Goal: Transaction & Acquisition: Purchase product/service

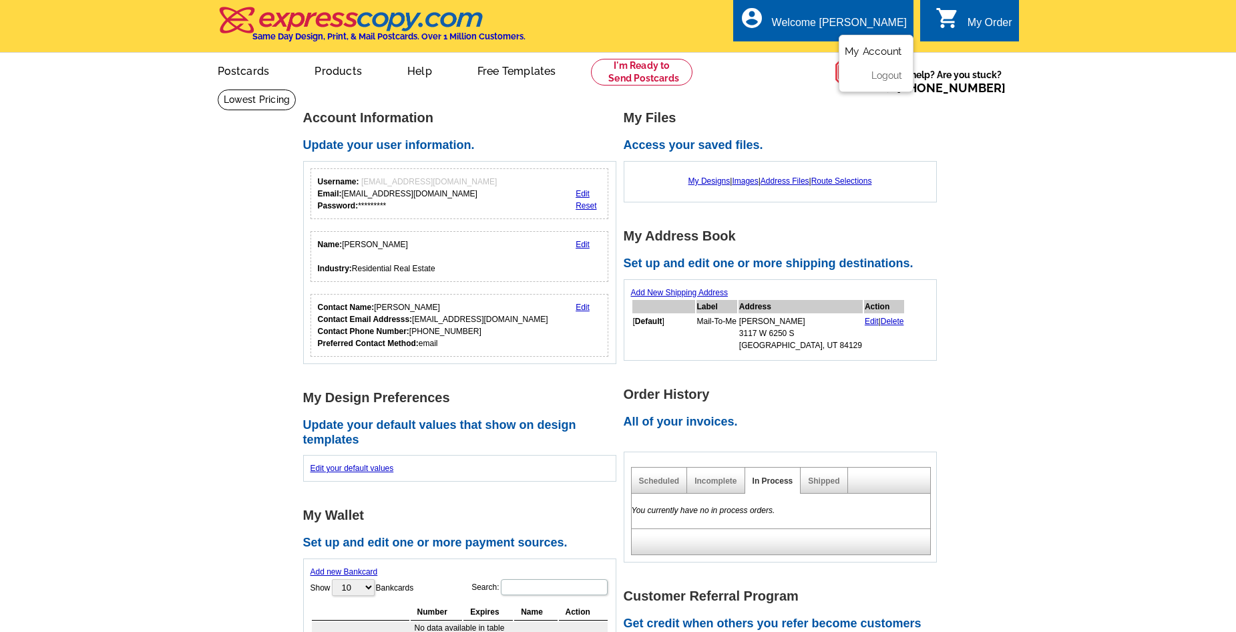
click at [866, 50] on link "My Account" at bounding box center [873, 51] width 57 height 12
click at [695, 182] on link "My Designs" at bounding box center [710, 180] width 42 height 9
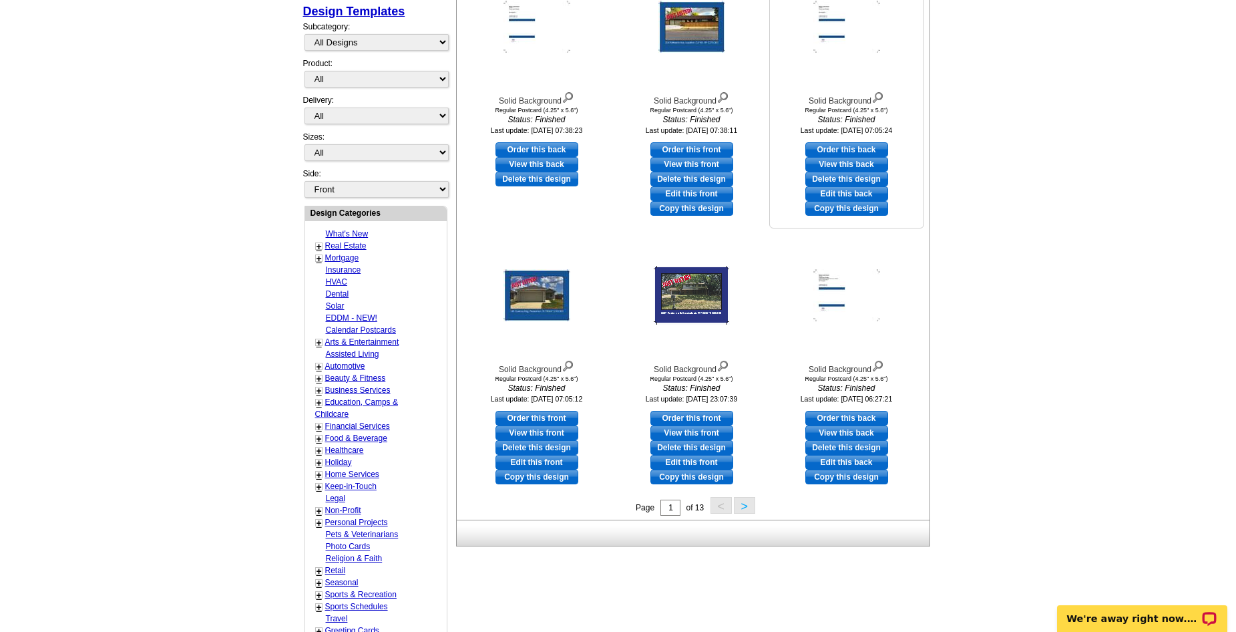
scroll to position [334, 0]
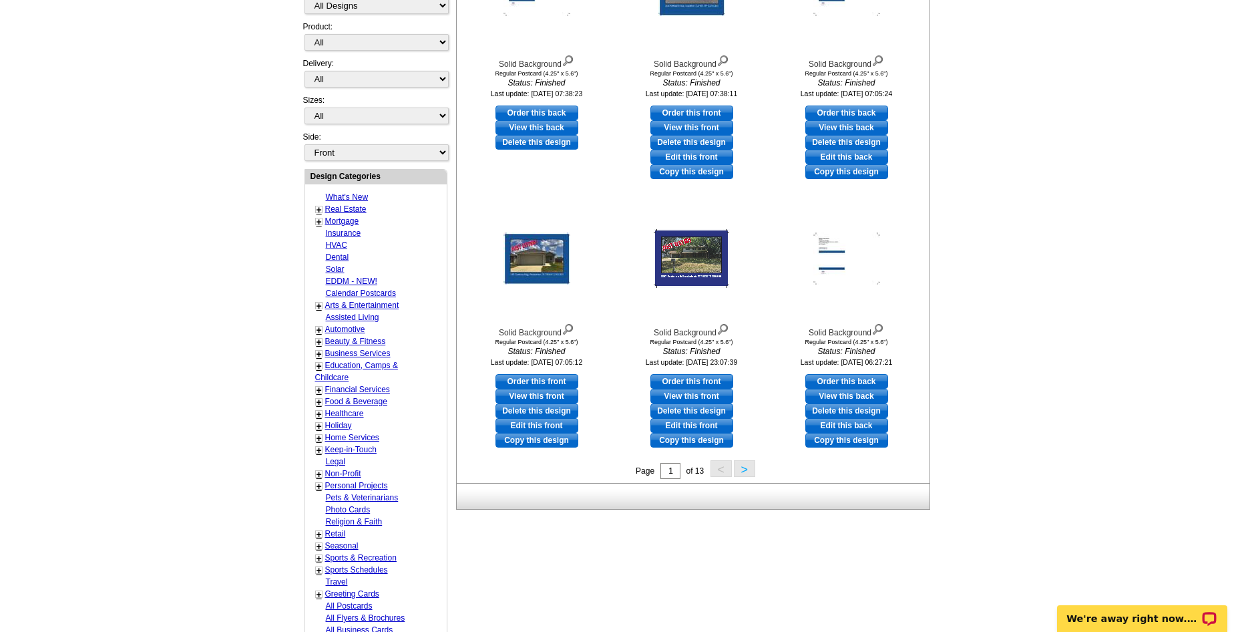
click at [742, 473] on button ">" at bounding box center [744, 468] width 21 height 17
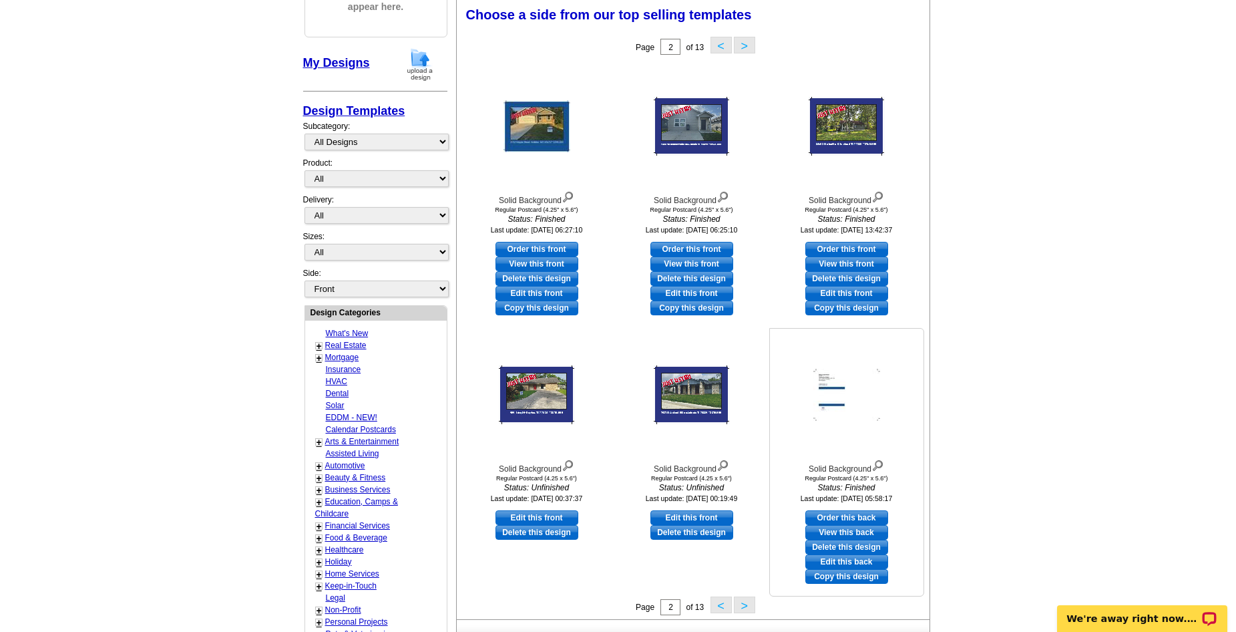
scroll to position [197, 0]
click at [849, 533] on link "View this back" at bounding box center [846, 533] width 83 height 15
click at [743, 608] on button ">" at bounding box center [744, 605] width 21 height 17
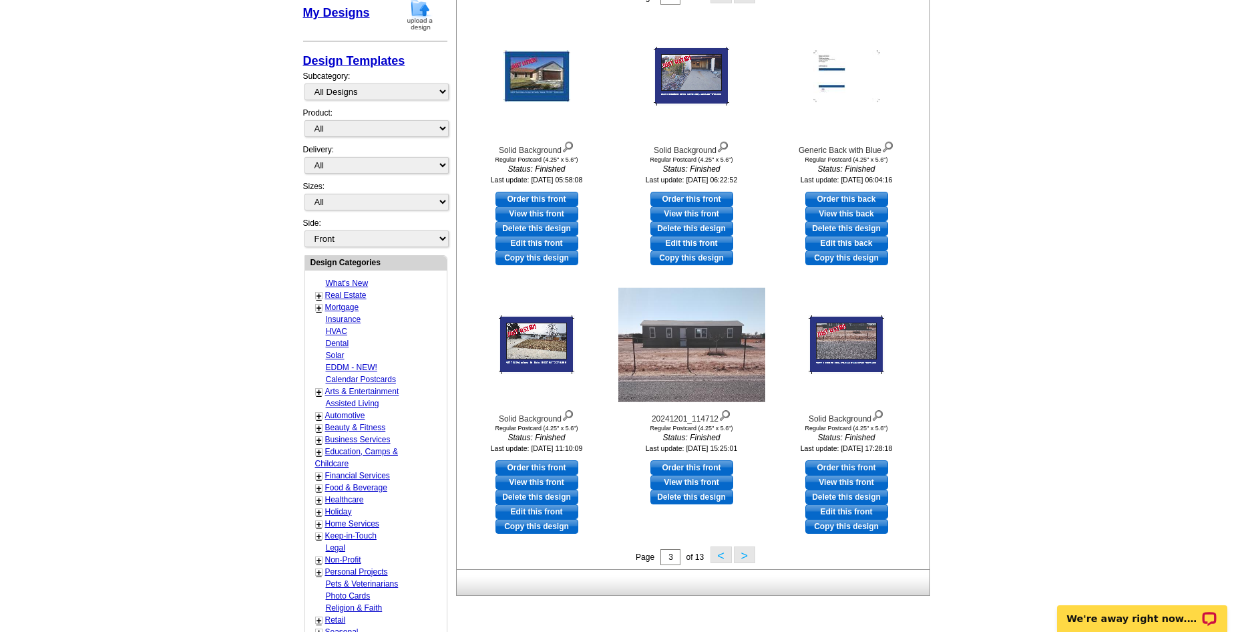
scroll to position [130, 0]
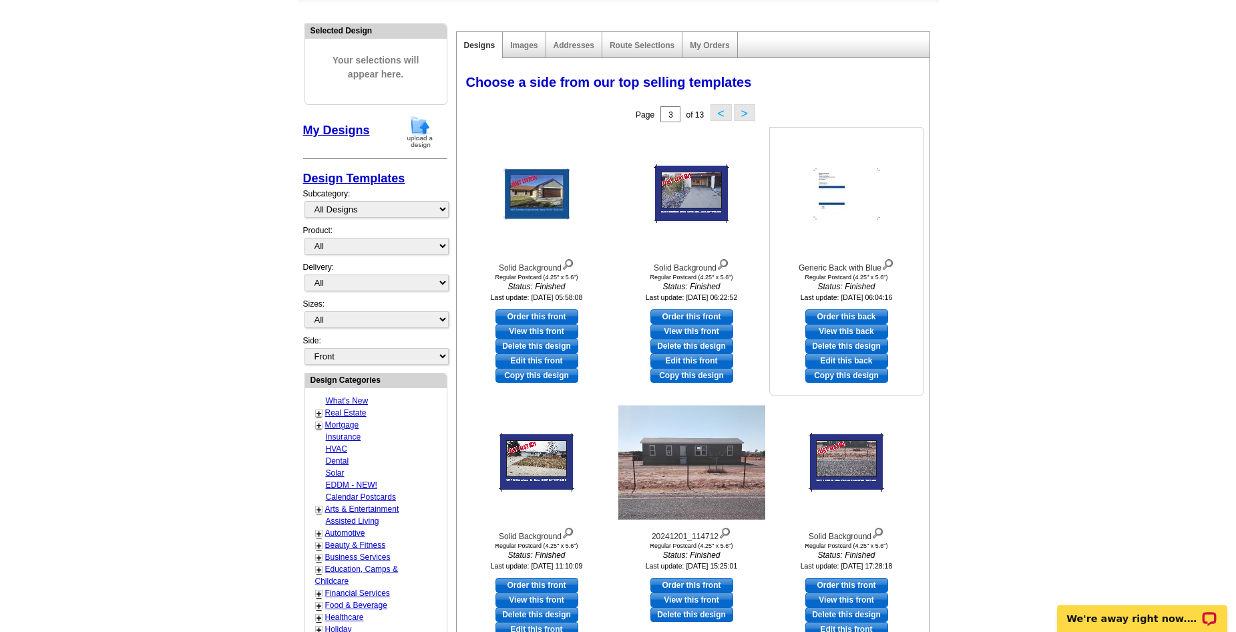
click at [837, 331] on link "View this back" at bounding box center [846, 331] width 83 height 15
click at [847, 317] on link "Order this back" at bounding box center [846, 316] width 83 height 15
select select "1"
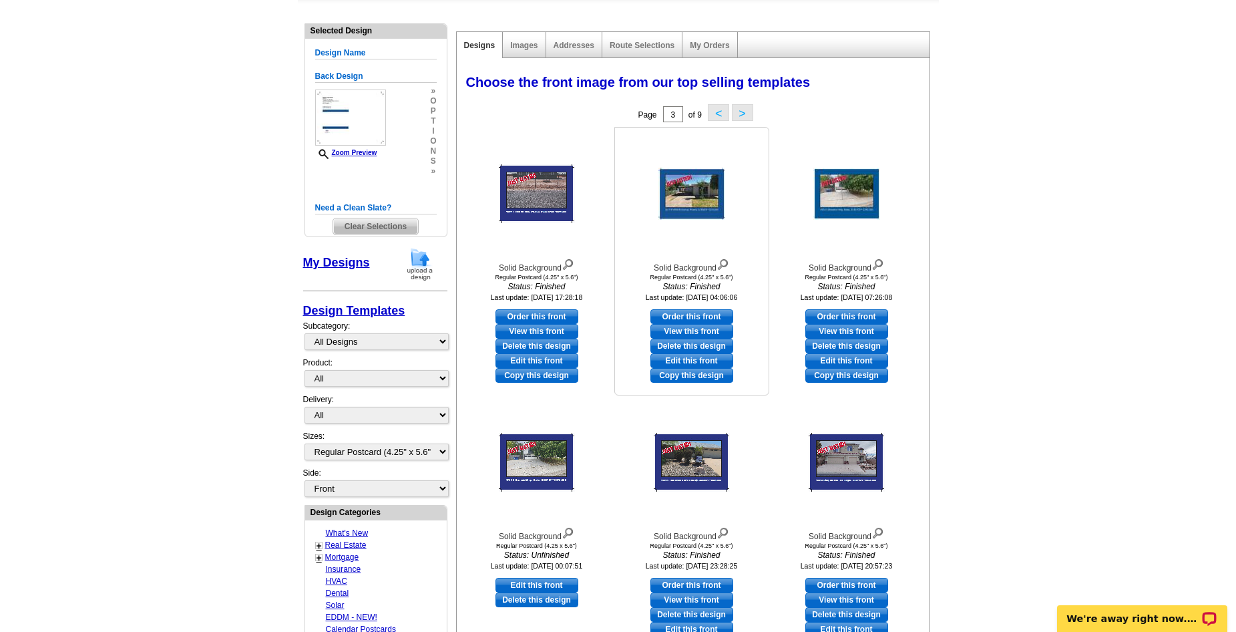
click at [664, 357] on link "Edit this front" at bounding box center [691, 360] width 83 height 15
select select "back"
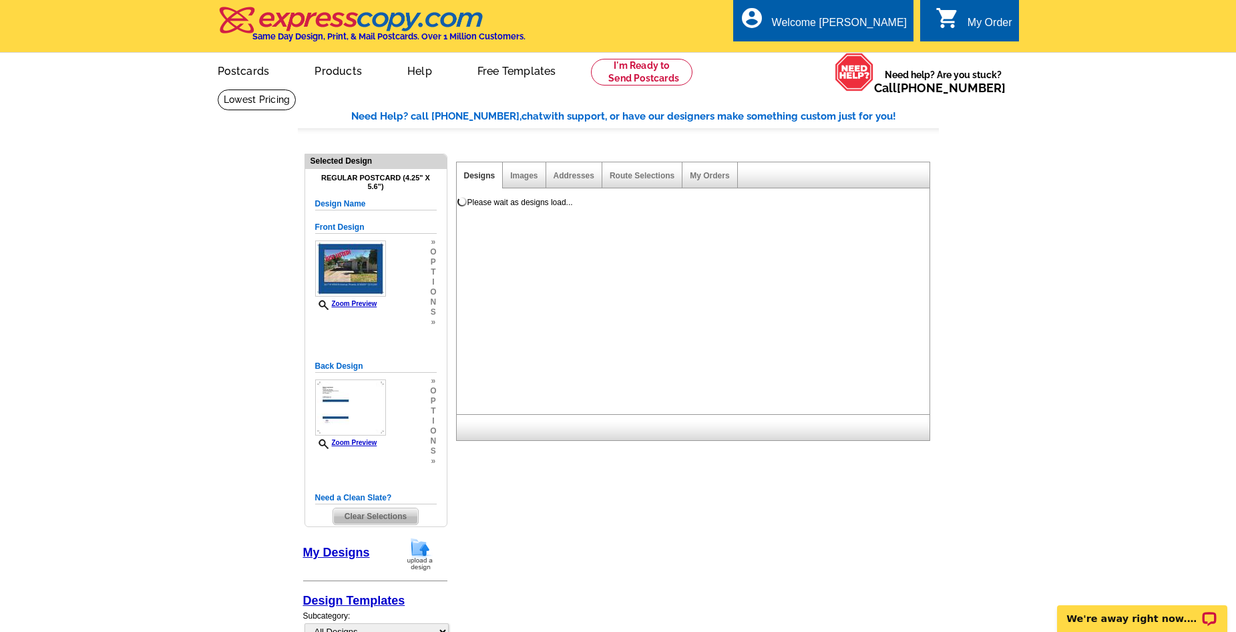
scroll to position [0, 0]
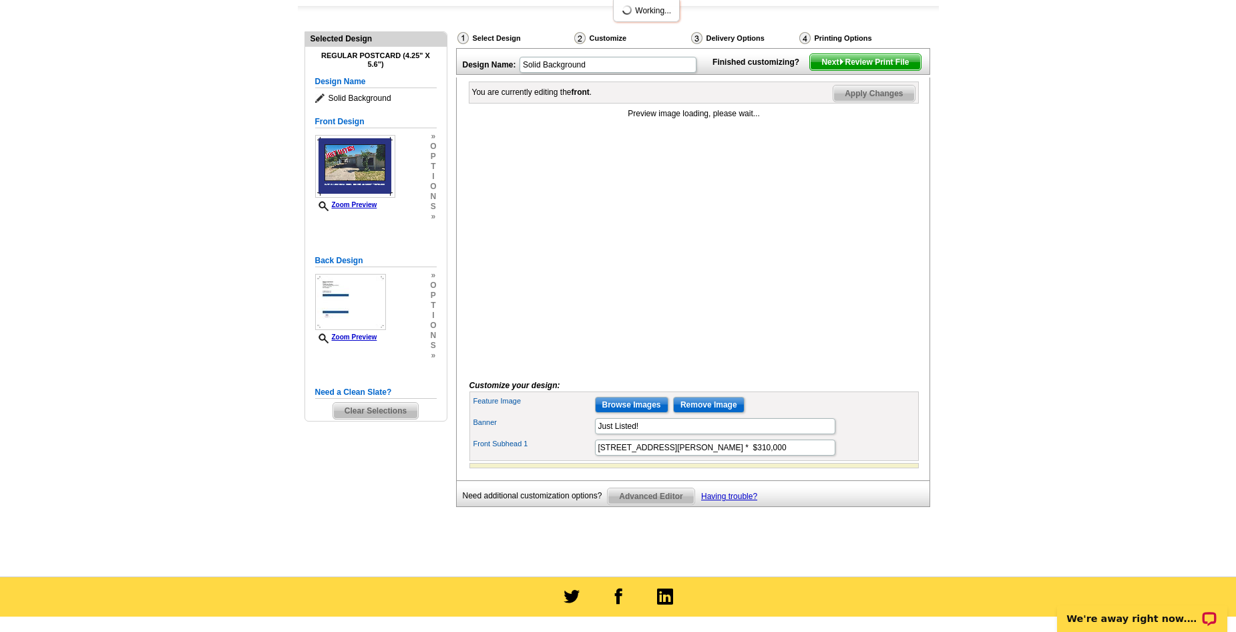
scroll to position [134, 0]
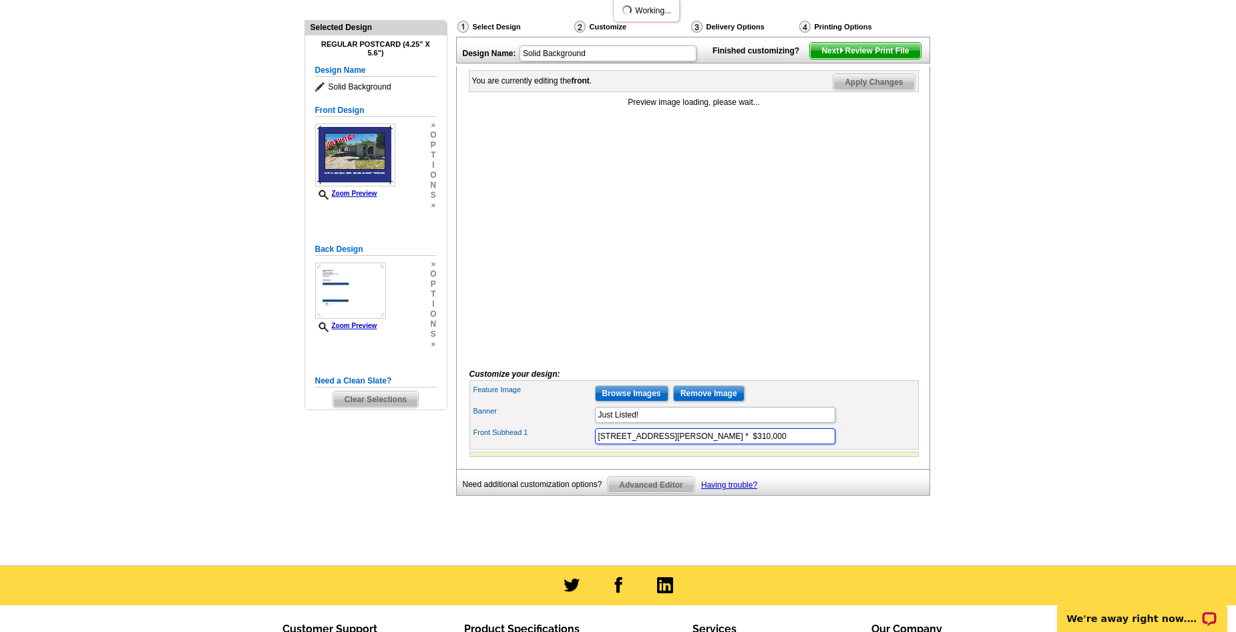
drag, startPoint x: 598, startPoint y: 457, endPoint x: 763, endPoint y: 460, distance: 165.0
click at [763, 444] on input "[STREET_ADDRESS][PERSON_NAME] * $310,000" at bounding box center [715, 436] width 240 height 16
paste input "[STREET_ADDRESS]"
click at [779, 444] on input "[STREET_ADDRESS] * $310,000" at bounding box center [715, 436] width 240 height 16
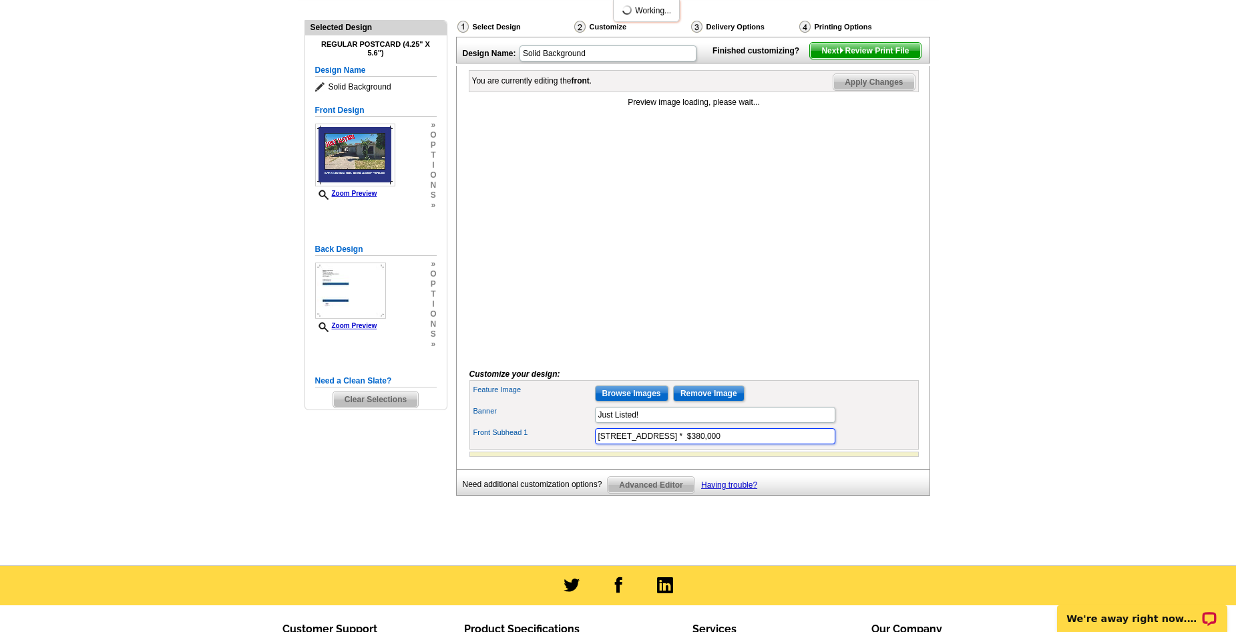
type input "[STREET_ADDRESS] * $380,000"
click at [1003, 482] on main "Need Help? call [PHONE_NUMBER], chat with support, or have our designers make s…" at bounding box center [618, 260] width 1236 height 610
click at [633, 401] on input "Browse Images" at bounding box center [631, 393] width 73 height 16
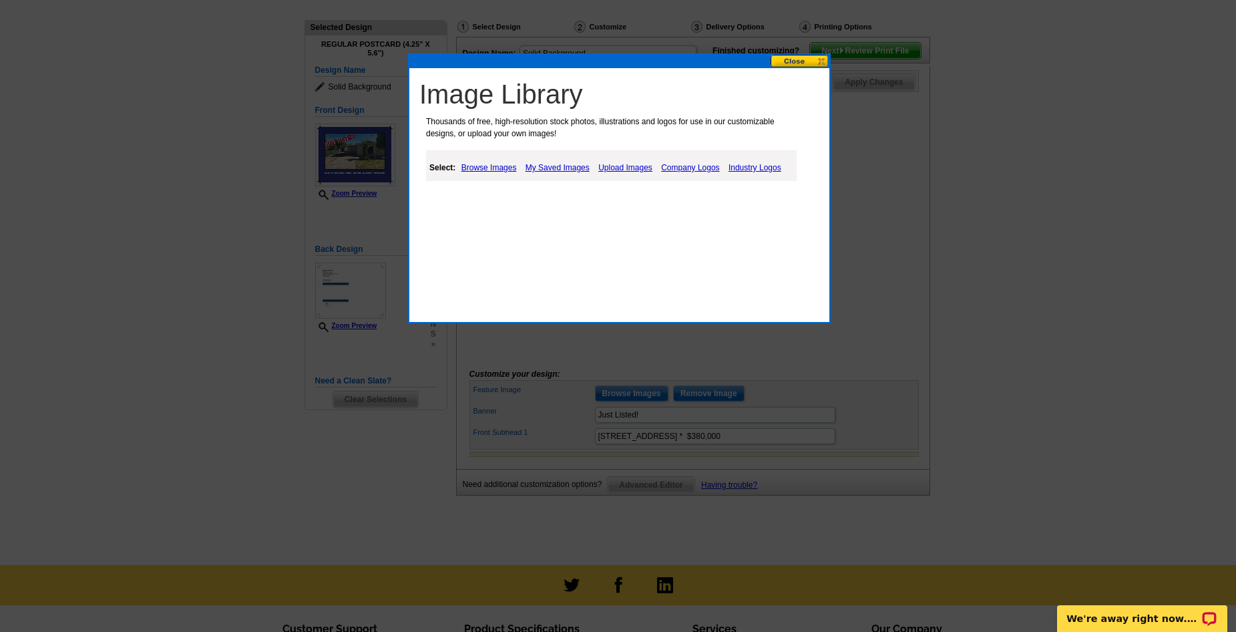
click at [615, 169] on link "Upload Images" at bounding box center [625, 168] width 61 height 16
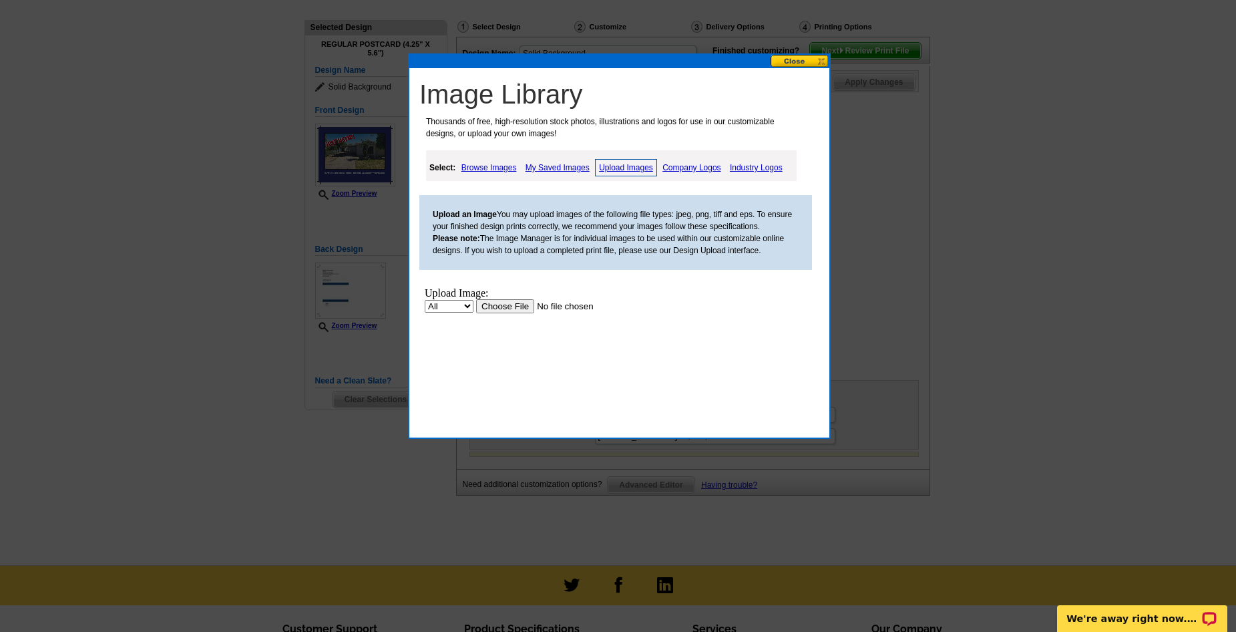
click at [512, 309] on input "file" at bounding box center [560, 306] width 169 height 14
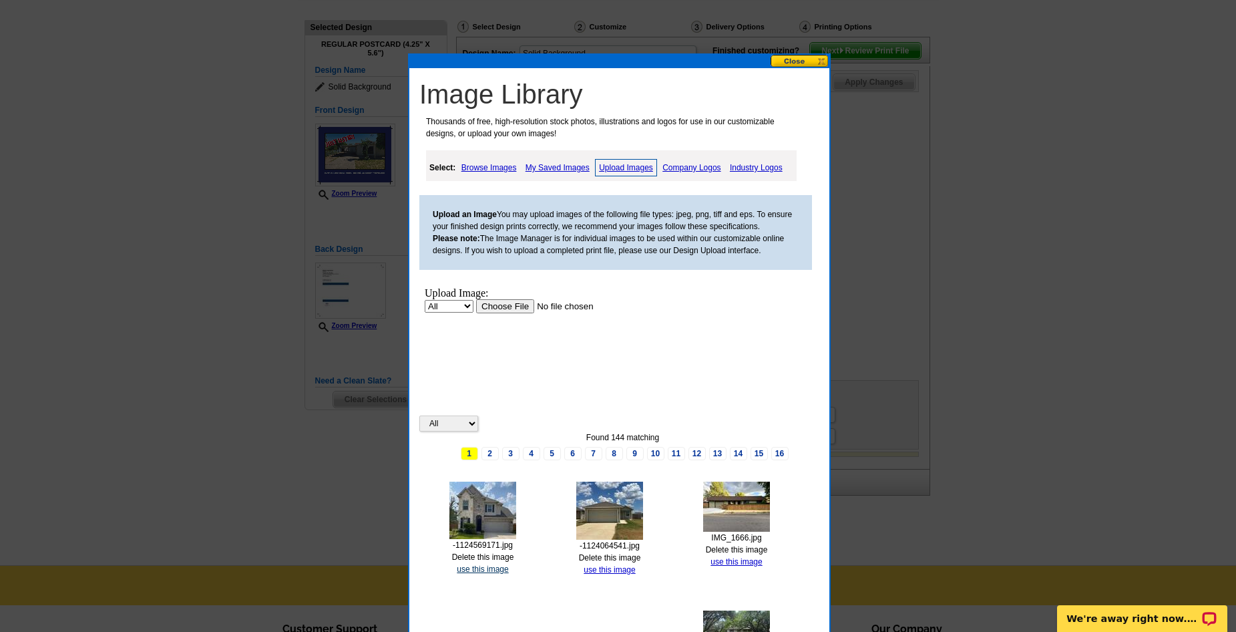
click at [469, 570] on link "use this image" at bounding box center [482, 568] width 51 height 9
